Goal: Information Seeking & Learning: Learn about a topic

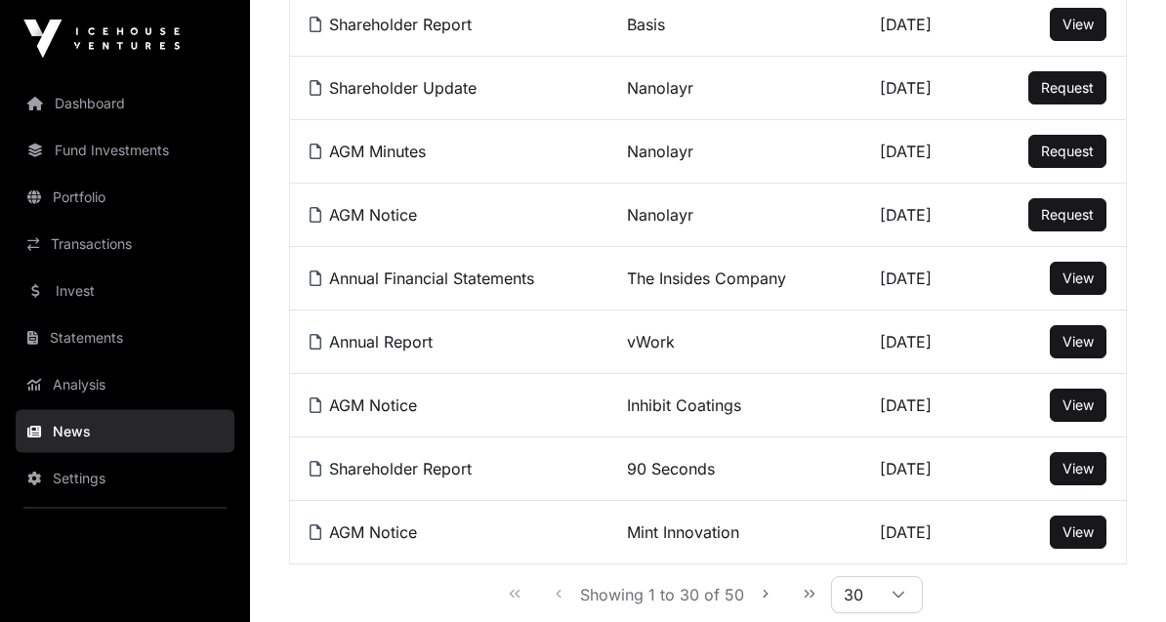
scroll to position [1764, 0]
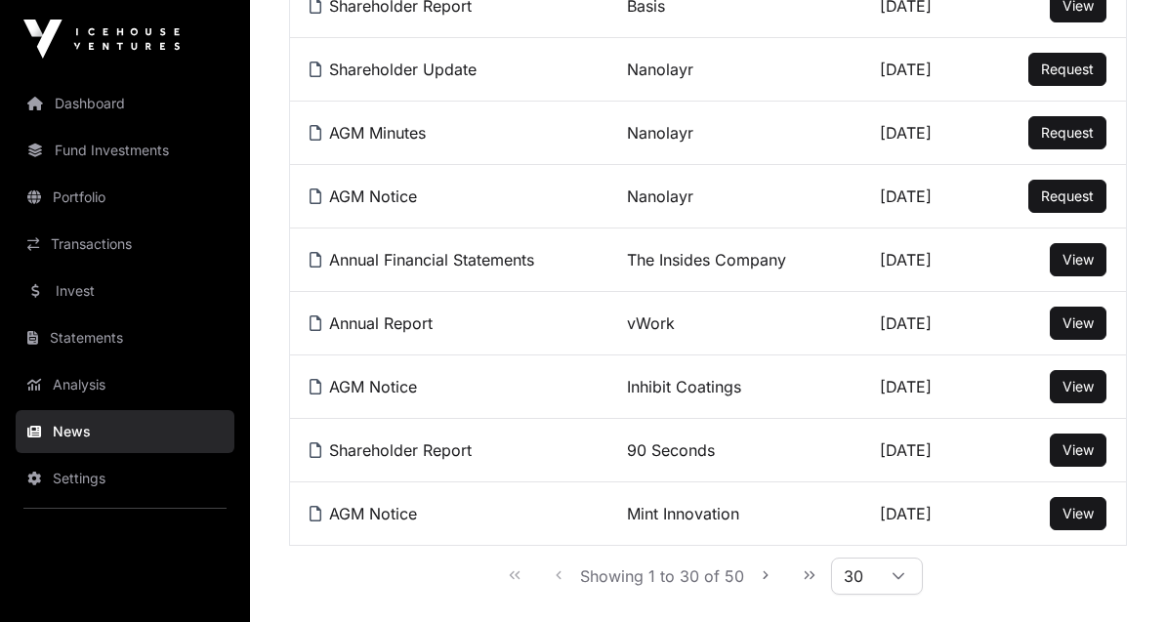
click at [759, 574] on icon "Next Page" at bounding box center [766, 575] width 14 height 14
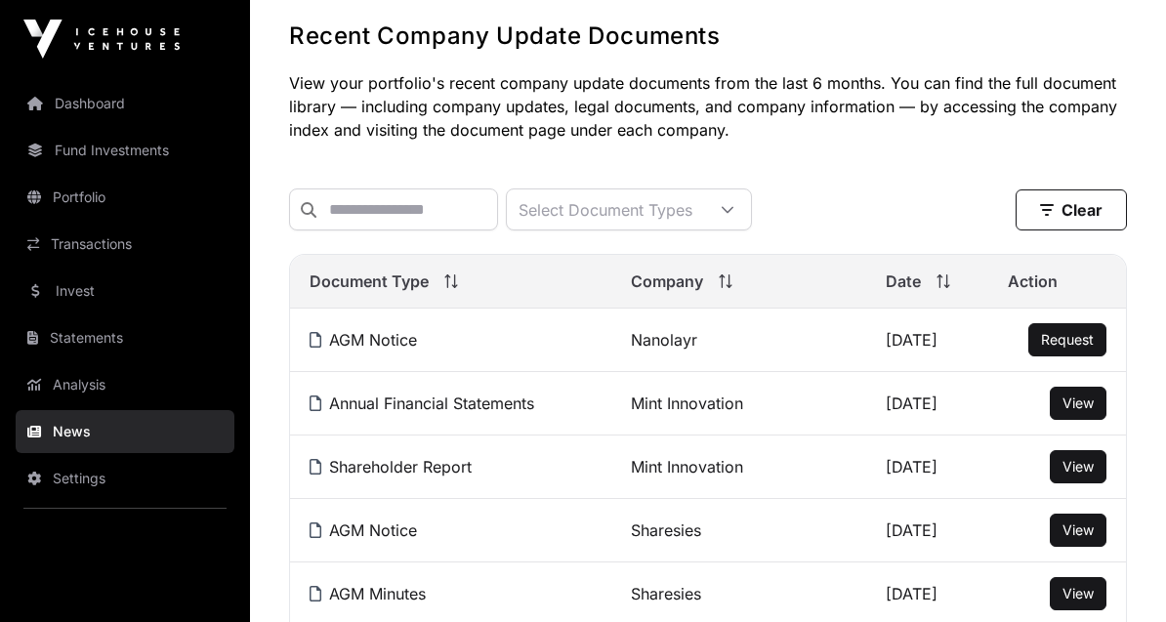
scroll to position [92, 0]
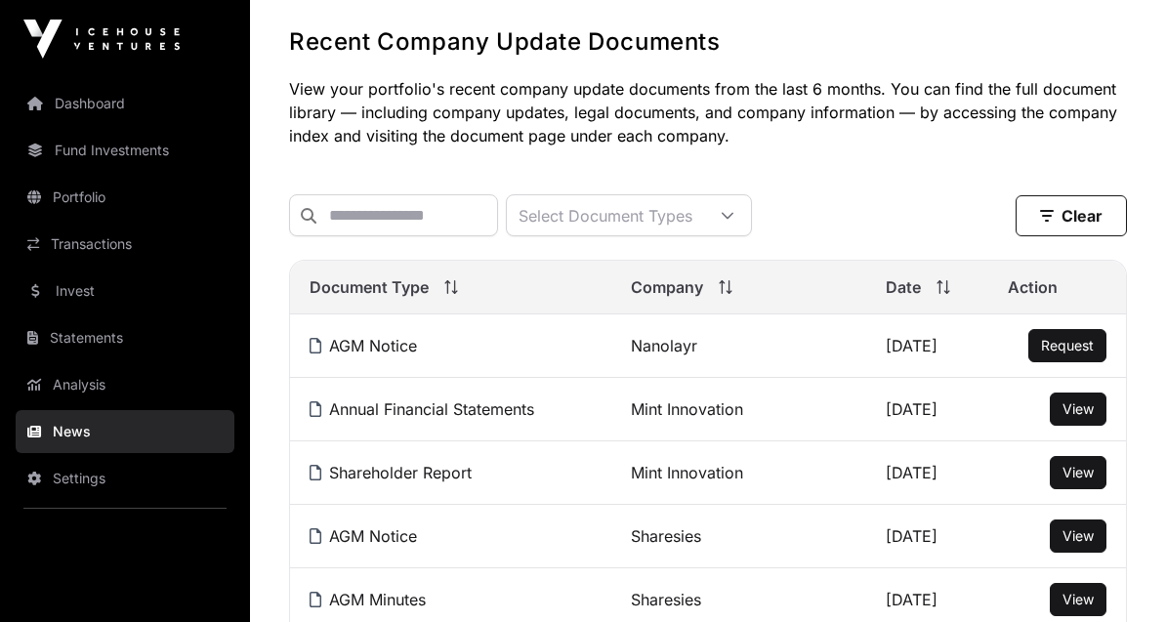
click at [103, 202] on link "Portfolio" at bounding box center [125, 197] width 219 height 43
click at [96, 195] on link "Portfolio" at bounding box center [125, 197] width 219 height 43
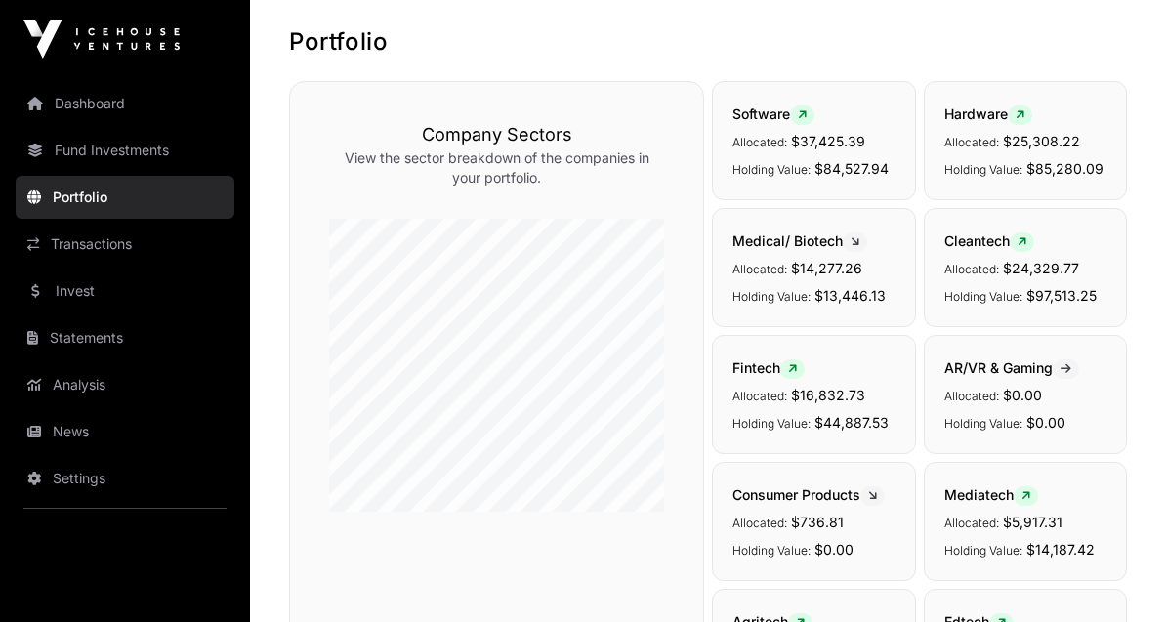
click at [86, 284] on link "Invest" at bounding box center [125, 290] width 219 height 43
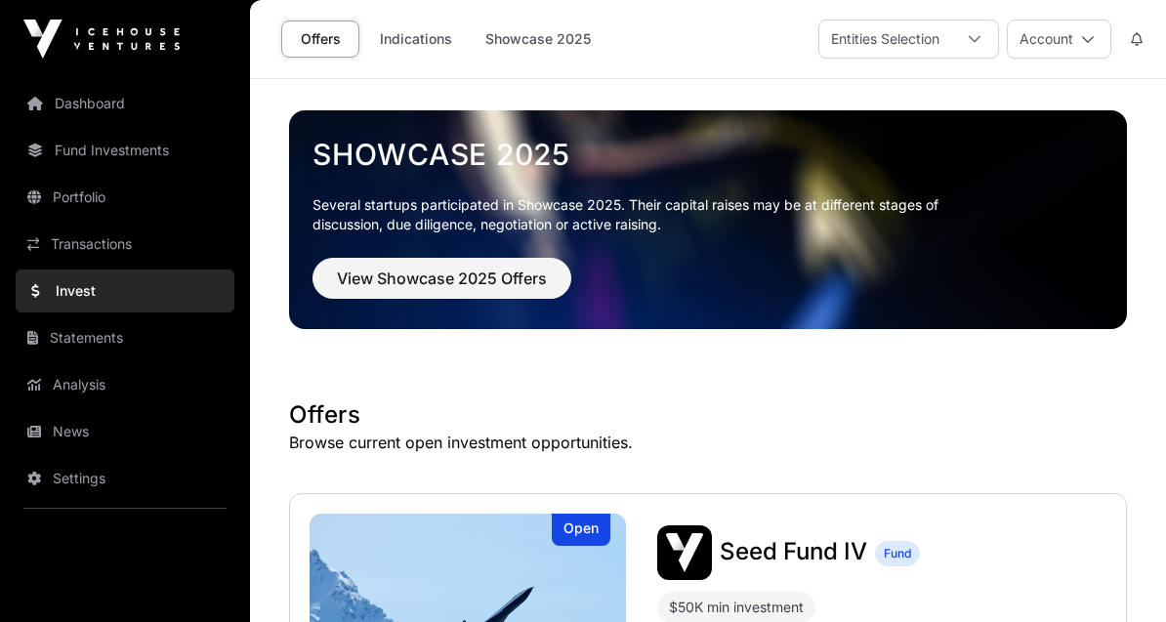
click at [975, 37] on icon at bounding box center [975, 39] width 14 height 14
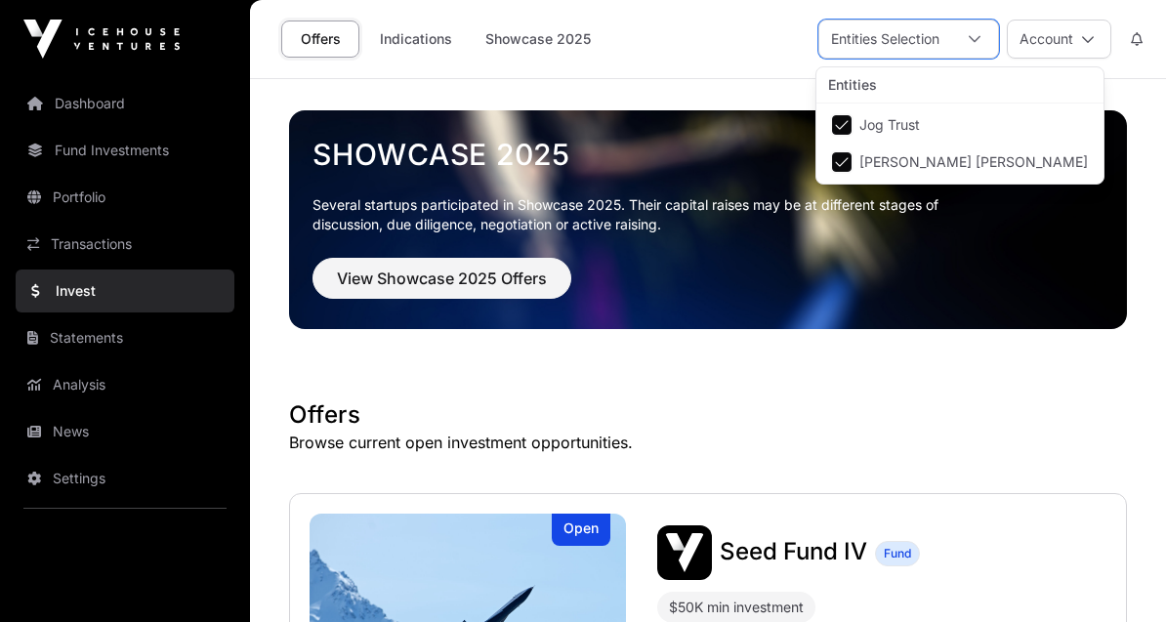
scroll to position [21, 14]
click at [923, 42] on div "Entities Selection" at bounding box center [885, 39] width 132 height 37
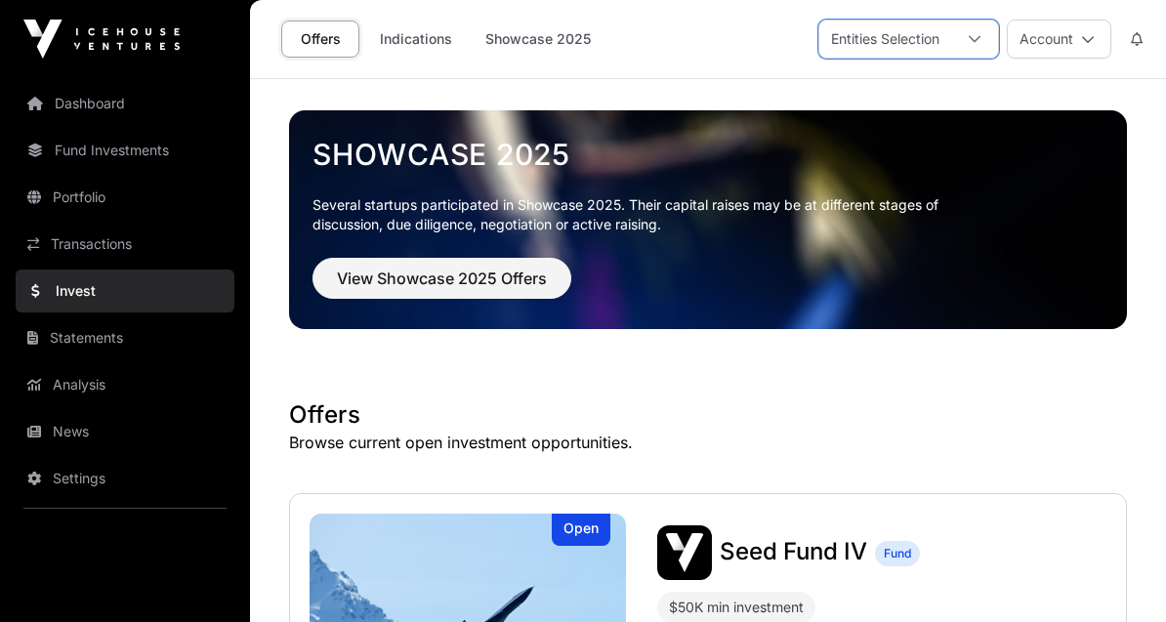
click at [150, 169] on link "Fund Investments" at bounding box center [125, 150] width 219 height 43
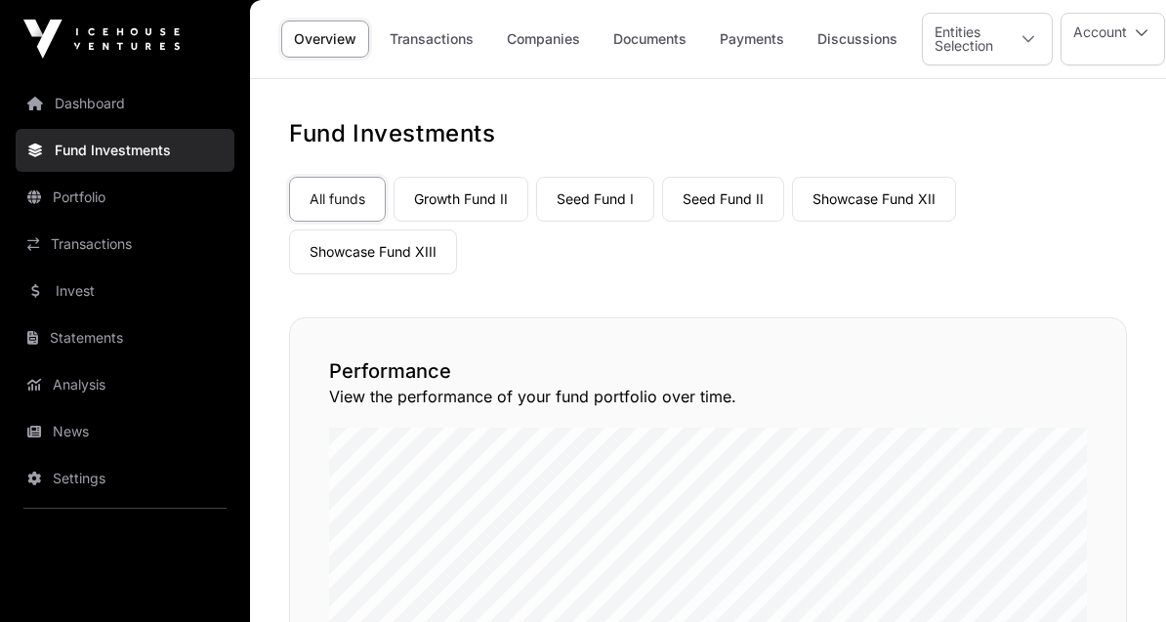
click at [484, 208] on link "Growth Fund II" at bounding box center [460, 199] width 135 height 45
click at [456, 198] on link "Growth Fund II" at bounding box center [460, 199] width 135 height 45
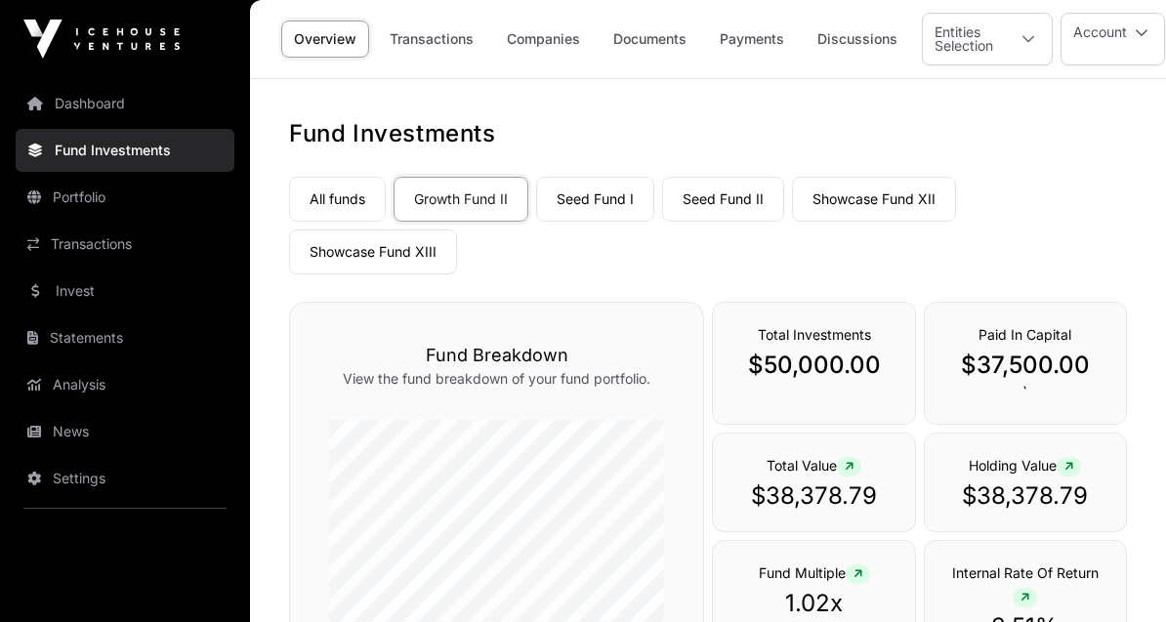
click at [557, 42] on link "Companies" at bounding box center [543, 39] width 99 height 37
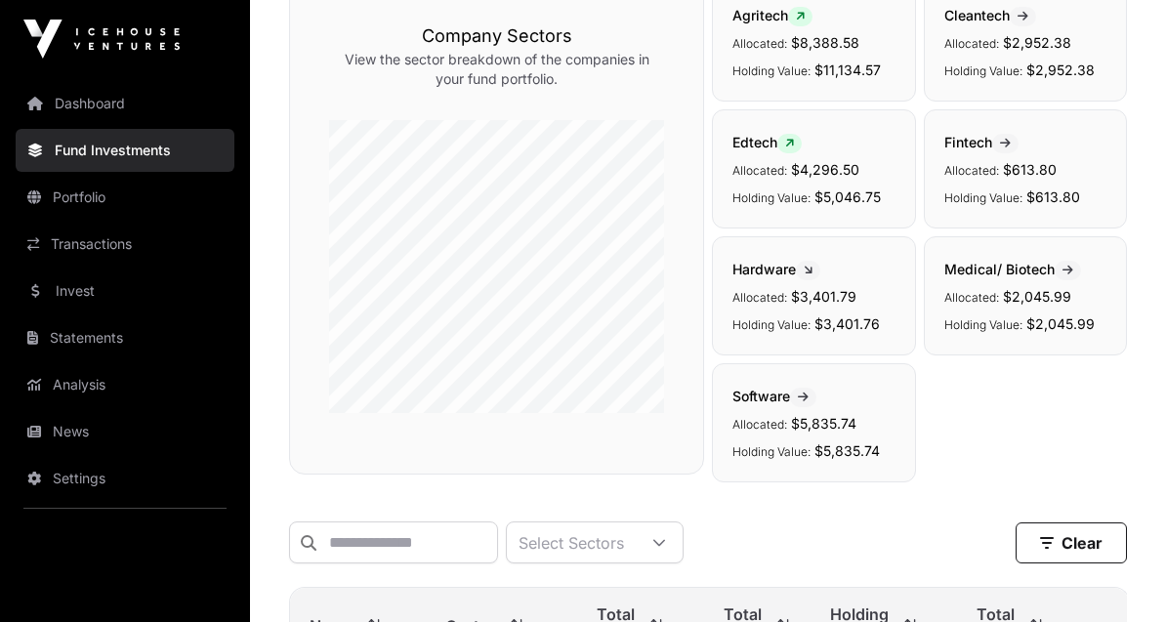
scroll to position [334, 0]
